Goal: Check status

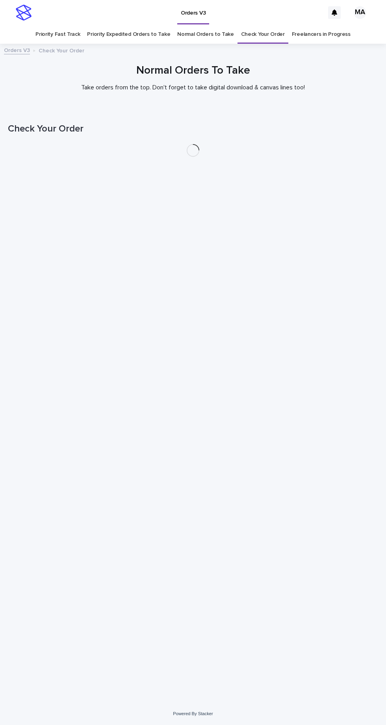
scroll to position [25, 0]
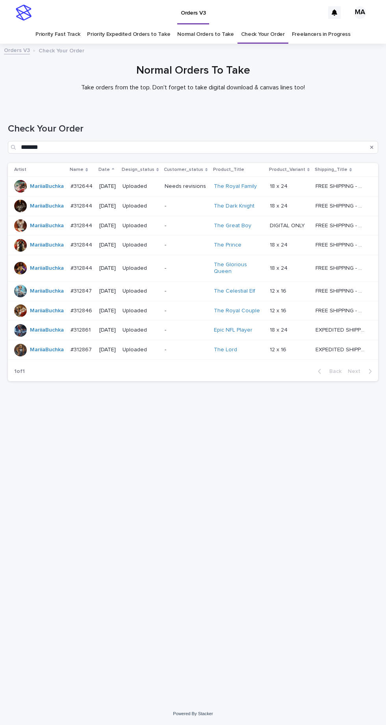
click at [271, 25] on link "Check Your Order" at bounding box center [263, 34] width 44 height 19
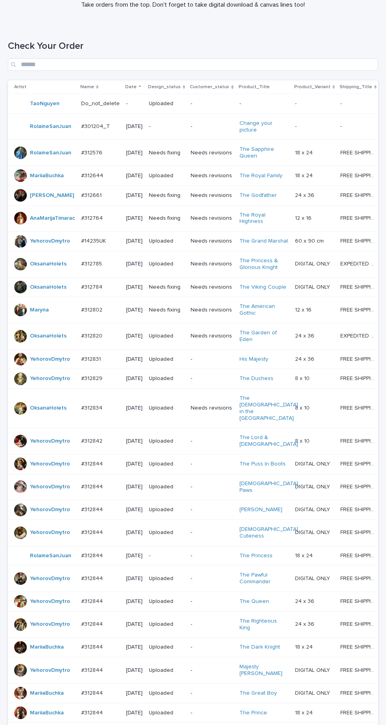
scroll to position [263, 0]
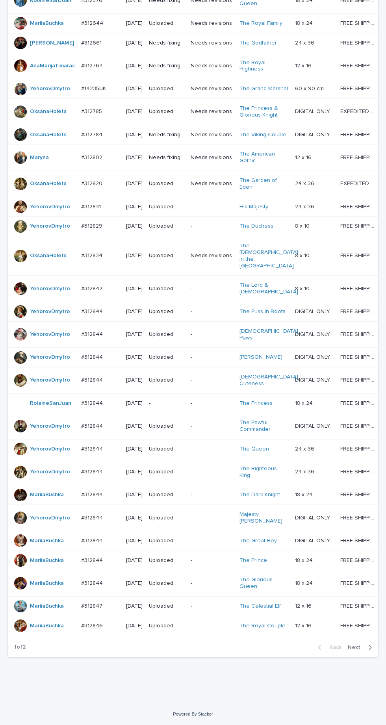
click at [370, 651] on icon "button" at bounding box center [370, 647] width 4 height 7
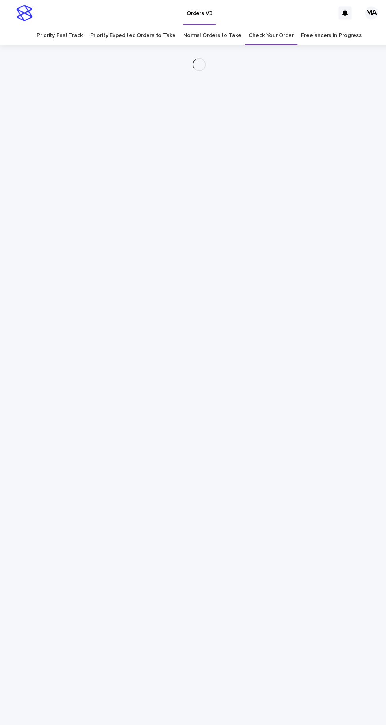
scroll to position [25, 0]
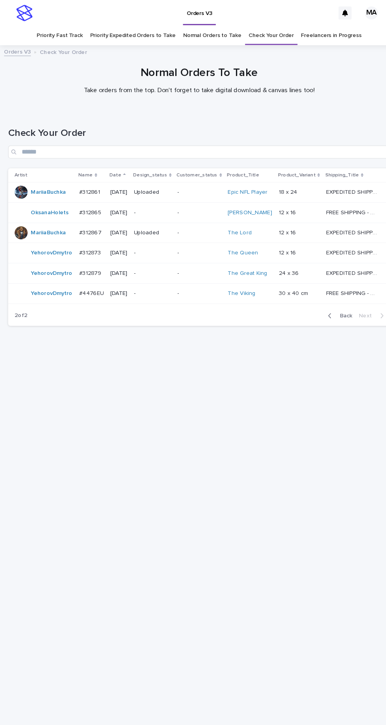
click at [169, 255] on td "-" at bounding box center [148, 265] width 42 height 20
click at [161, 242] on p "-" at bounding box center [148, 245] width 36 height 7
click at [168, 236] on td "-" at bounding box center [148, 246] width 42 height 20
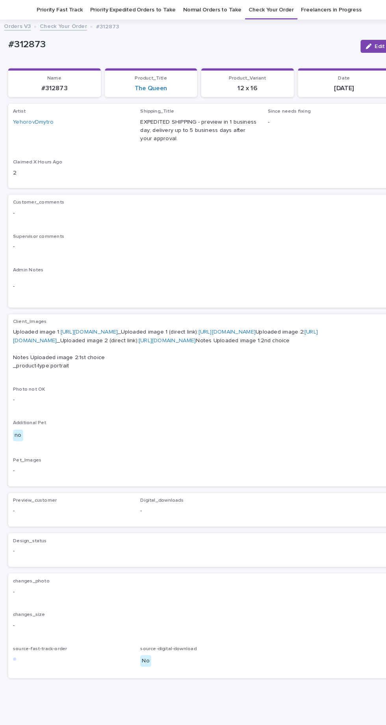
click at [70, 616] on div "changes_size -" at bounding box center [193, 604] width 361 height 23
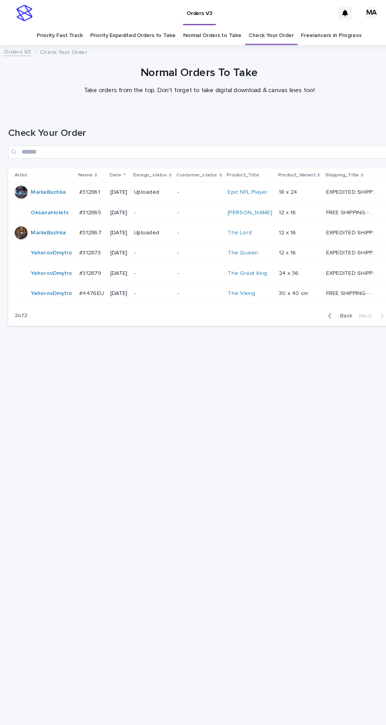
scroll to position [25, 0]
click at [166, 262] on p "-" at bounding box center [148, 265] width 36 height 7
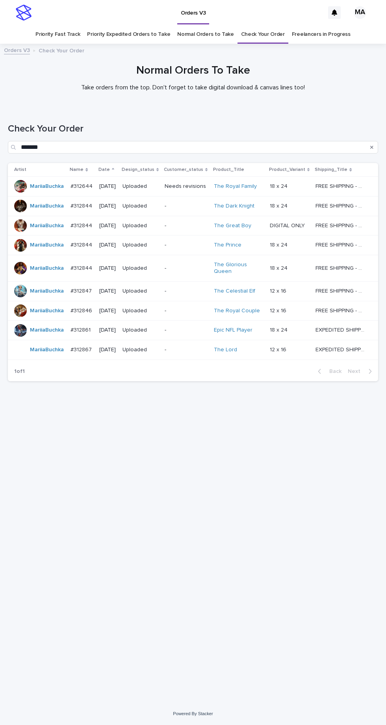
scroll to position [25, 0]
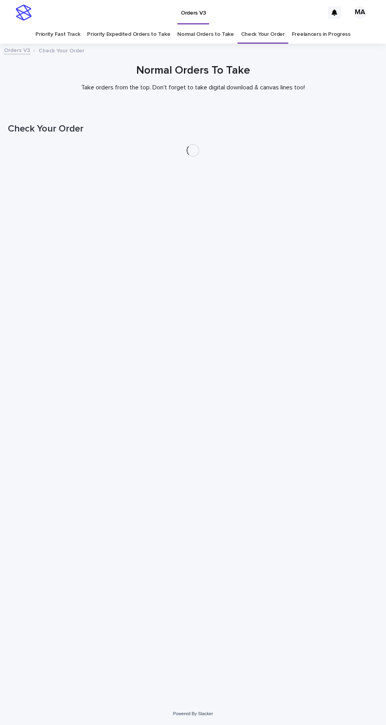
scroll to position [25, 0]
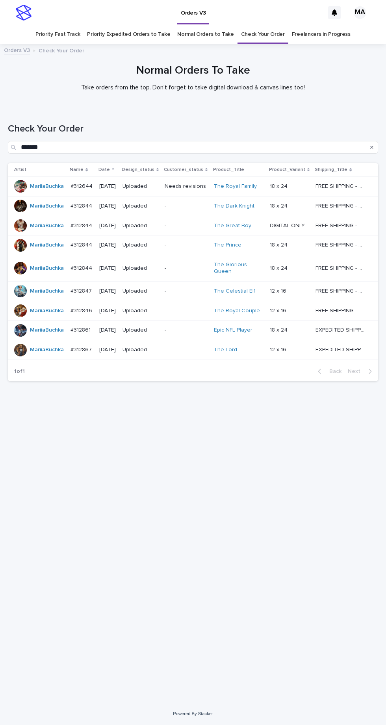
scroll to position [25, 0]
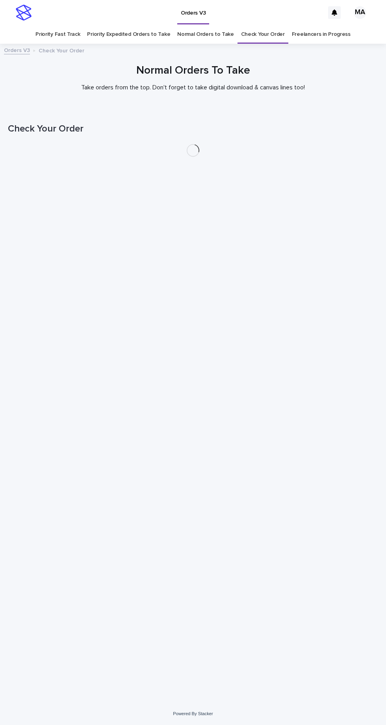
scroll to position [25, 0]
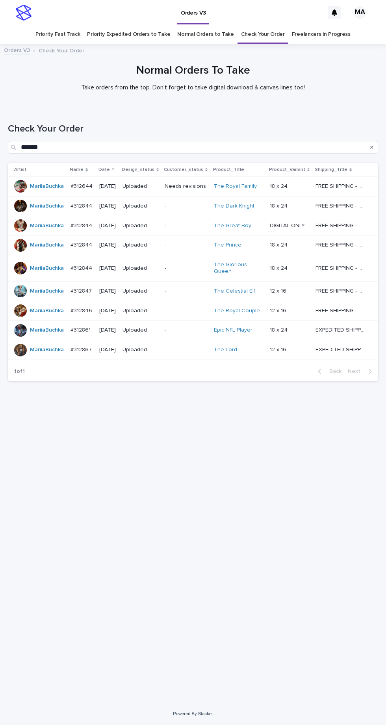
click at [265, 25] on link "Check Your Order" at bounding box center [263, 34] width 44 height 19
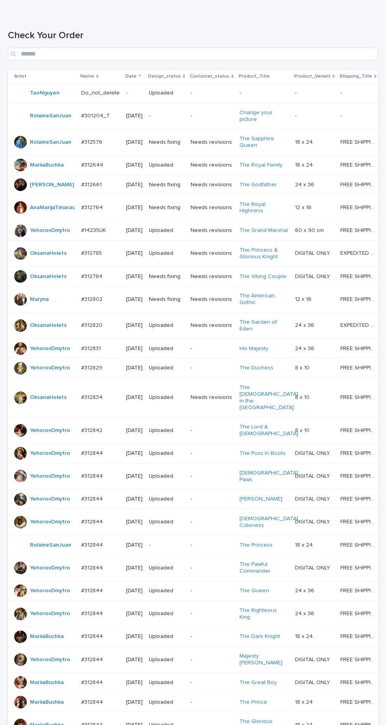
scroll to position [263, 0]
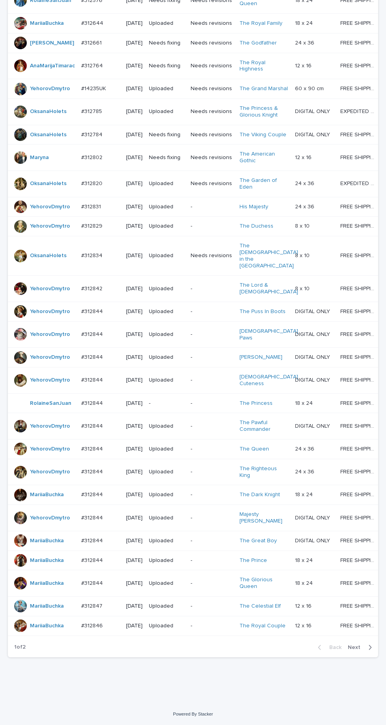
click at [370, 651] on icon "button" at bounding box center [370, 647] width 4 height 7
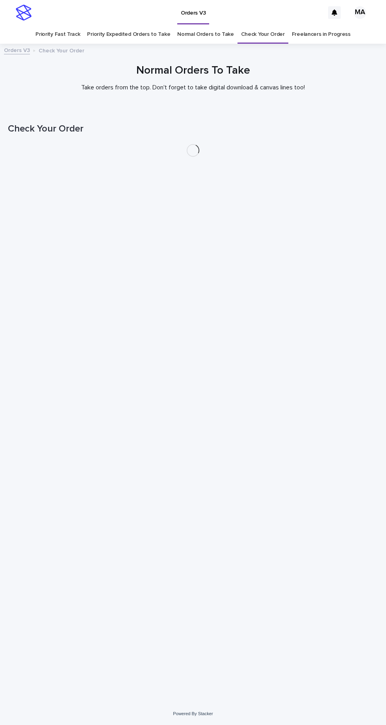
scroll to position [25, 0]
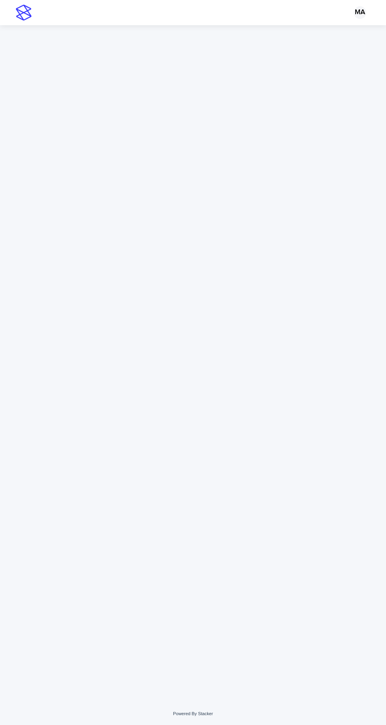
scroll to position [25, 0]
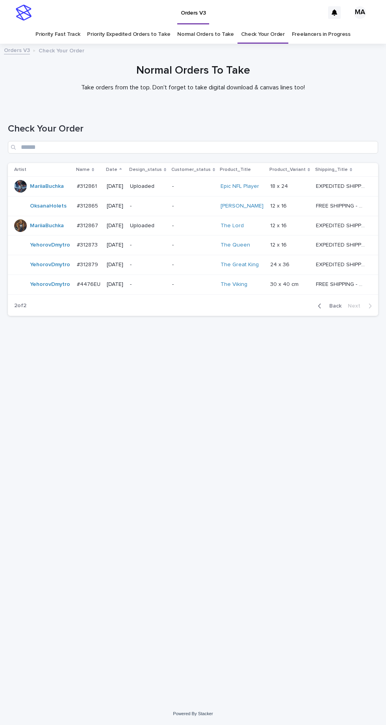
click at [336, 303] on span "Back" at bounding box center [333, 306] width 17 height 6
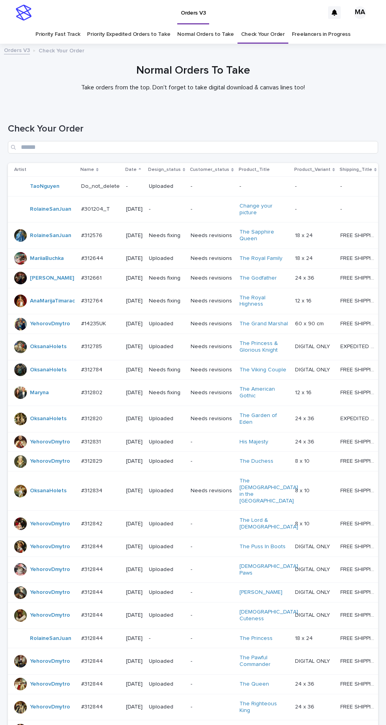
scroll to position [263, 0]
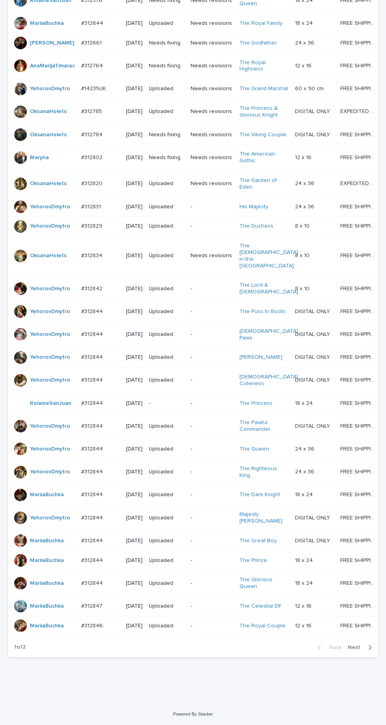
click at [178, 400] on p "-" at bounding box center [166, 403] width 35 height 7
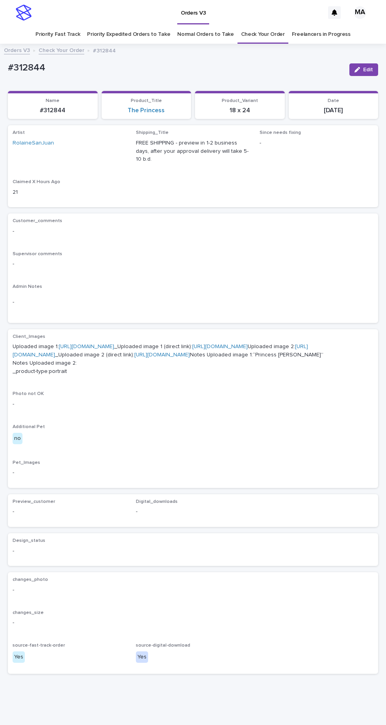
click at [114, 344] on link "[URL][DOMAIN_NAME]" at bounding box center [87, 347] width 56 height 6
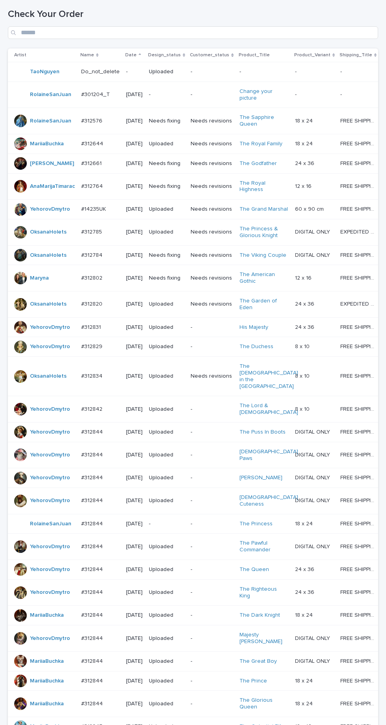
scroll to position [263, 0]
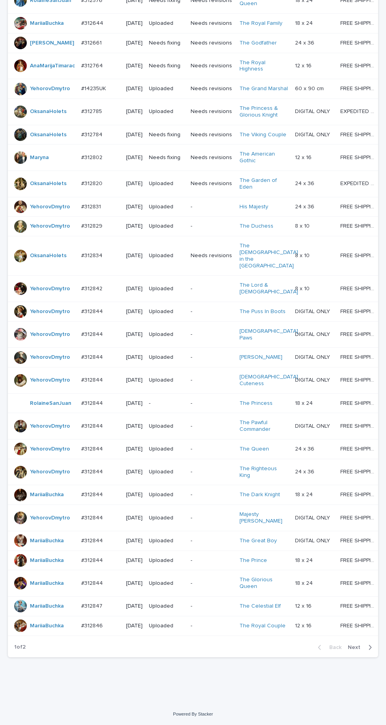
click at [366, 651] on div "button" at bounding box center [368, 647] width 7 height 7
